Goal: Task Accomplishment & Management: Manage account settings

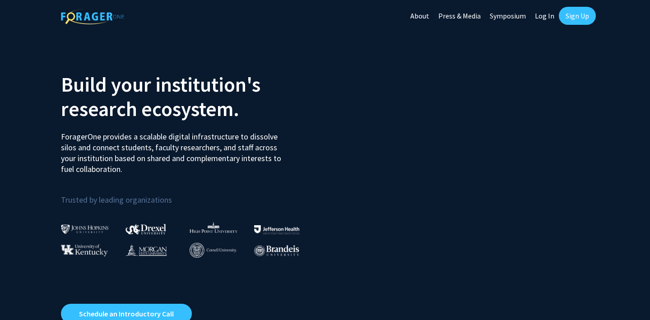
click at [542, 15] on link "Log In" at bounding box center [545, 16] width 28 height 32
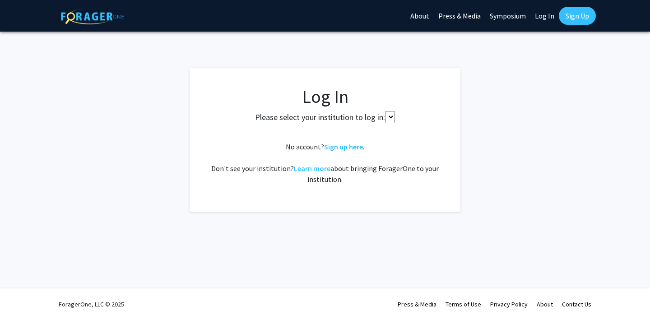
select select
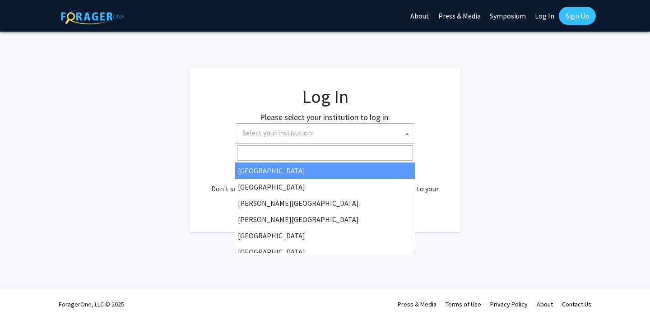
click at [296, 135] on span "Select your institution" at bounding box center [278, 132] width 70 height 9
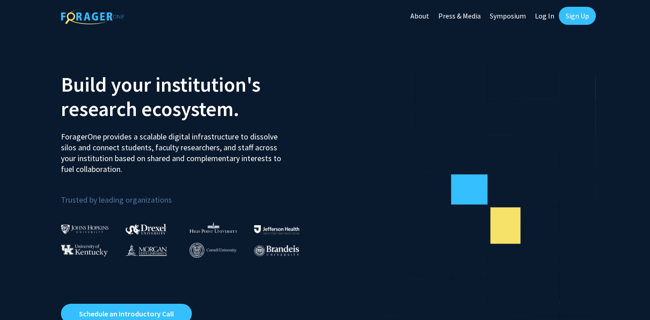
click at [542, 16] on link "Log In" at bounding box center [545, 16] width 28 height 32
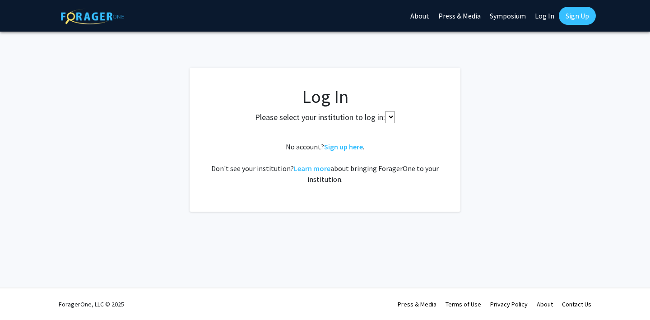
select select
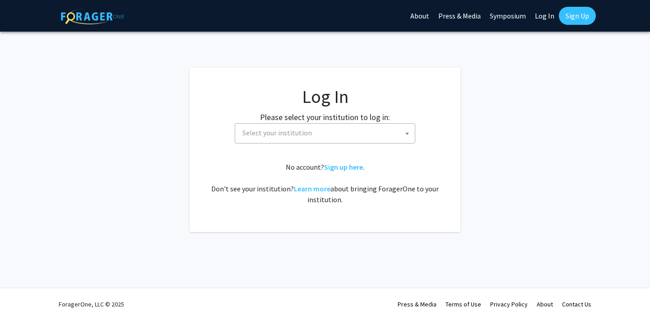
click at [297, 135] on span "Select your institution" at bounding box center [278, 132] width 70 height 9
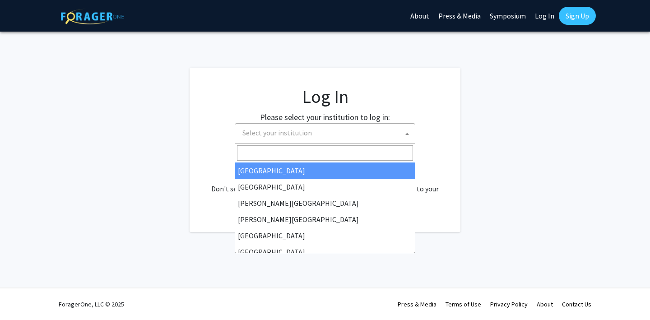
click at [516, 118] on fg-login "Log In Please select your institution to log in: Baylor University Brandeis Uni…" at bounding box center [325, 150] width 650 height 164
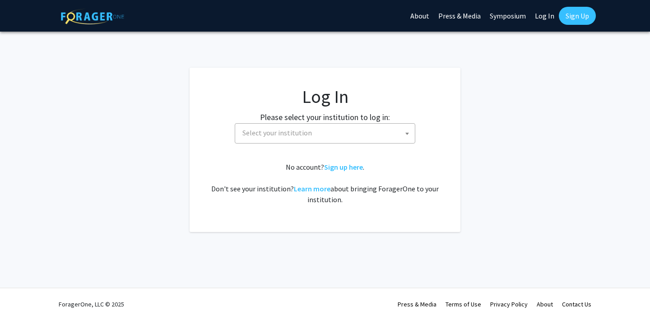
click at [354, 138] on span "Select your institution" at bounding box center [327, 133] width 176 height 19
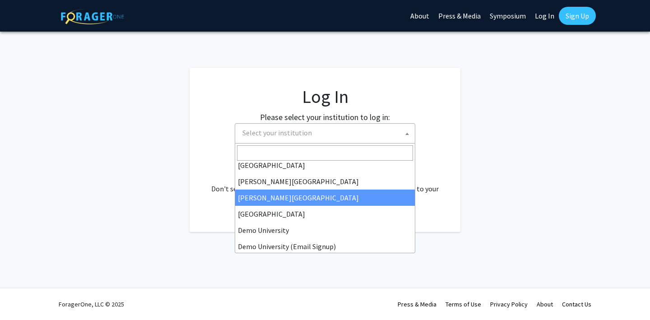
scroll to position [22, 0]
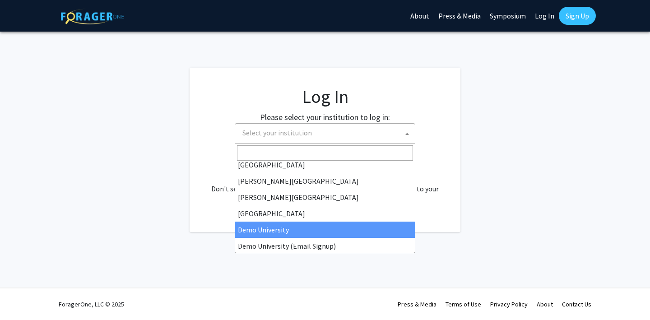
select select "8"
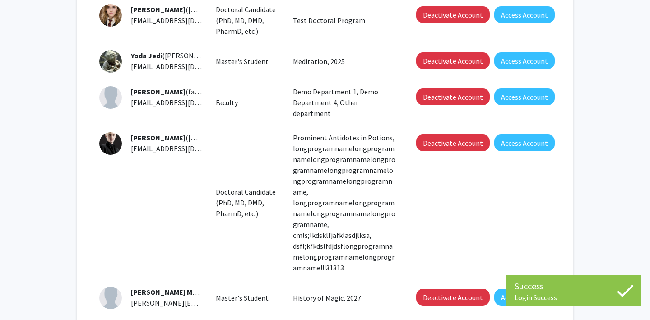
scroll to position [453, 0]
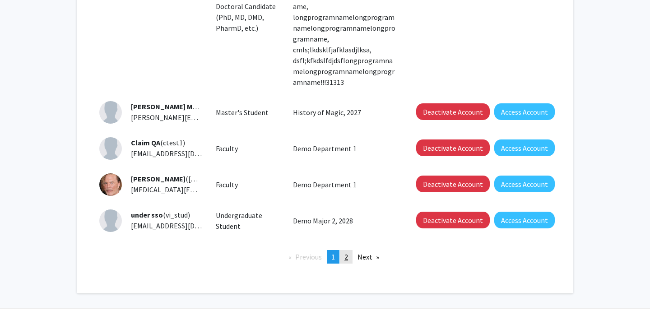
click at [347, 252] on span "2" at bounding box center [347, 256] width 4 height 9
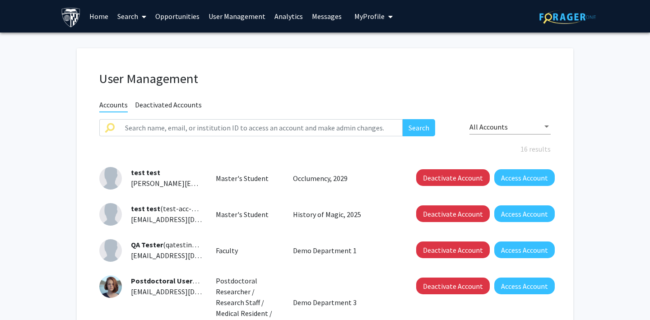
click at [364, 19] on span "My Profile" at bounding box center [370, 16] width 30 height 9
click at [365, 71] on link "Log Out" at bounding box center [401, 70] width 81 height 11
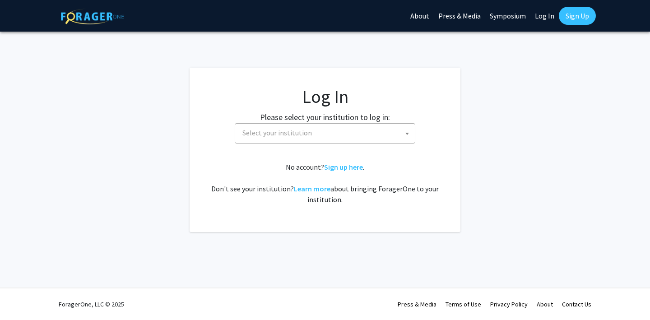
click at [289, 129] on span "Select your institution" at bounding box center [278, 132] width 70 height 9
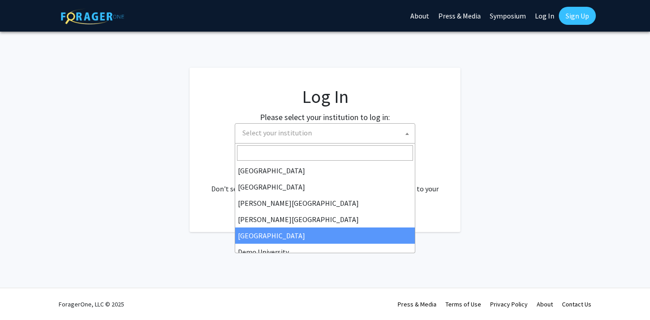
scroll to position [8, 0]
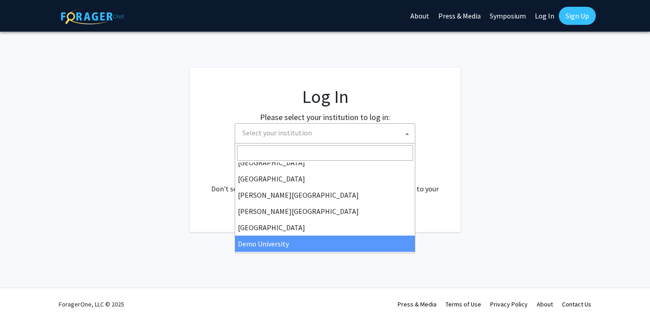
select select "8"
